Goal: Information Seeking & Learning: Learn about a topic

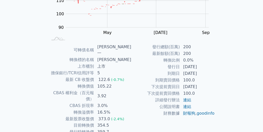
scroll to position [93, 0]
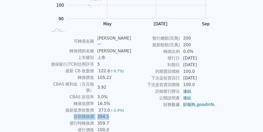
drag, startPoint x: 76, startPoint y: 105, endPoint x: 112, endPoint y: 105, distance: 35.9
click at [112, 113] on tr "目前轉換價 354.5" at bounding box center [90, 116] width 84 height 7
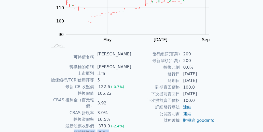
scroll to position [0, 0]
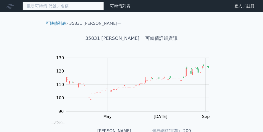
click at [82, 8] on input at bounding box center [63, 6] width 82 height 9
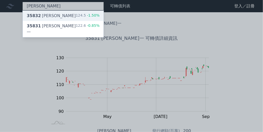
type input "[PERSON_NAME]"
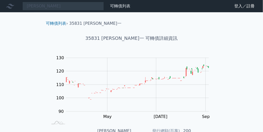
click at [74, 16] on div "可轉債列表 › 35831 辛耘一" at bounding box center [131, 19] width 179 height 14
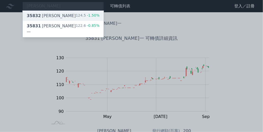
click at [74, 18] on div "35832 [PERSON_NAME]二 124.5 -1.50%" at bounding box center [63, 16] width 81 height 10
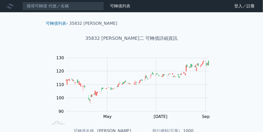
scroll to position [93, 0]
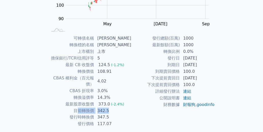
drag, startPoint x: 79, startPoint y: 105, endPoint x: 121, endPoint y: 104, distance: 42.6
click at [121, 107] on tr "目前轉換價 342.5" at bounding box center [90, 110] width 84 height 7
